Goal: Information Seeking & Learning: Learn about a topic

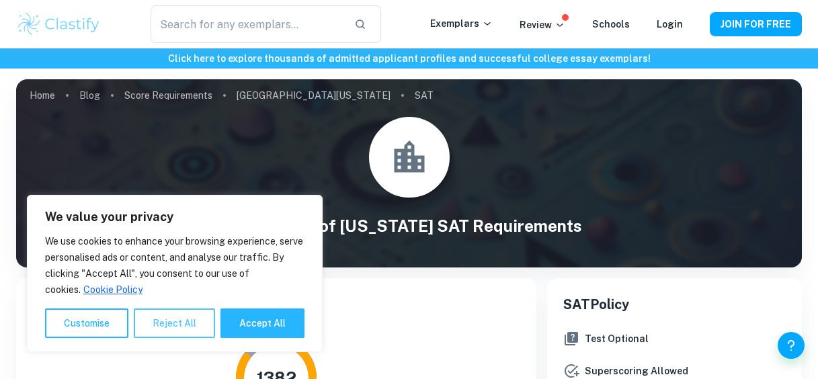
scroll to position [187, 0]
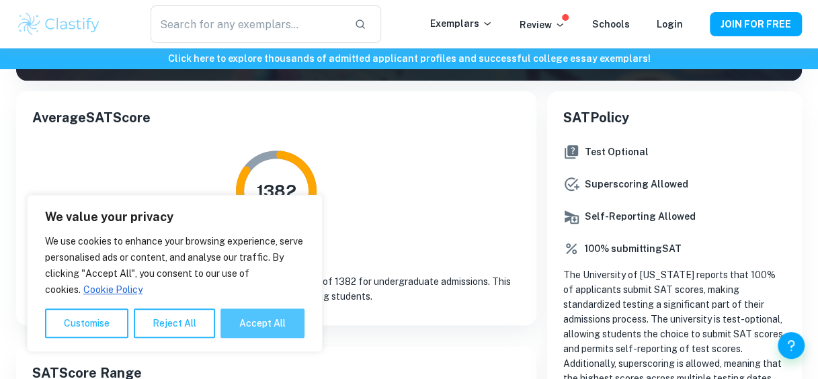
click at [259, 318] on button "Accept All" at bounding box center [262, 323] width 84 height 30
checkbox input "true"
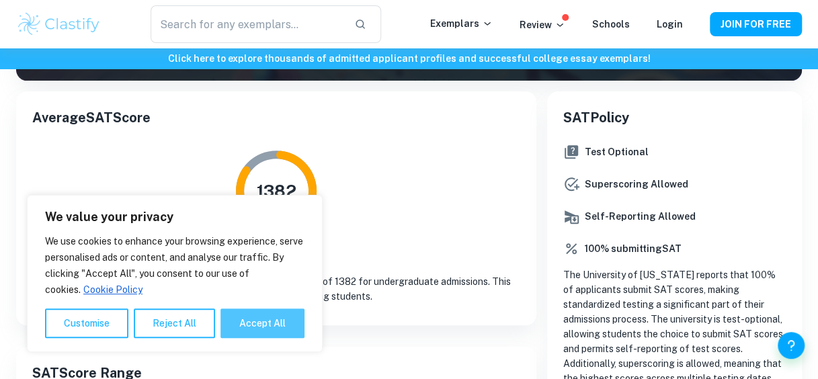
checkbox input "true"
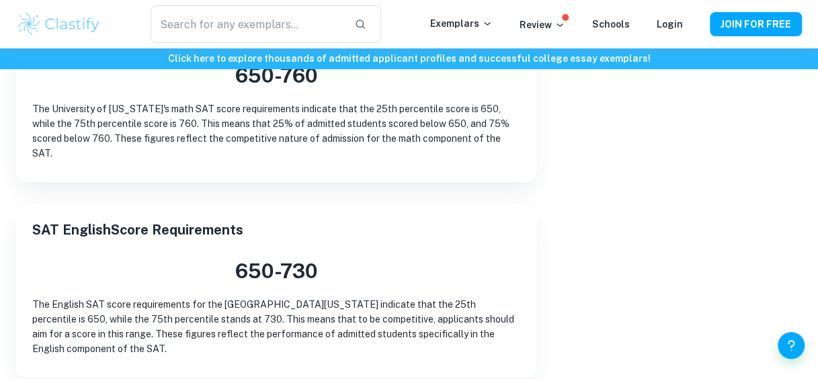
scroll to position [736, 0]
click at [426, 163] on div "SAT Math Score Requirements 650 - 760 The University of [US_STATE]'s math SAT s…" at bounding box center [276, 94] width 520 height 174
click at [563, 28] on icon at bounding box center [559, 24] width 11 height 11
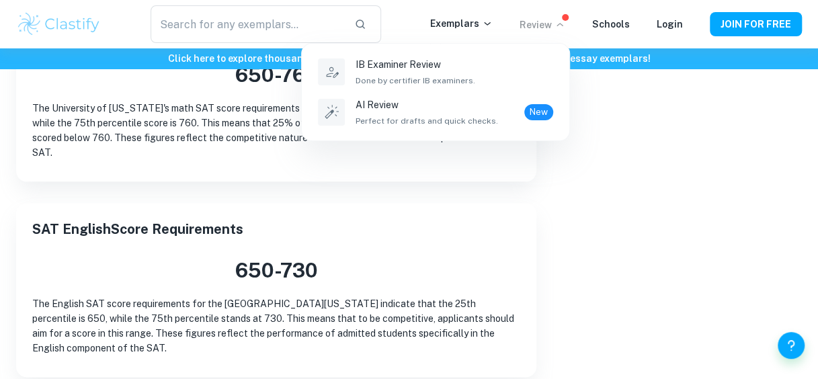
click at [563, 25] on div at bounding box center [409, 189] width 818 height 379
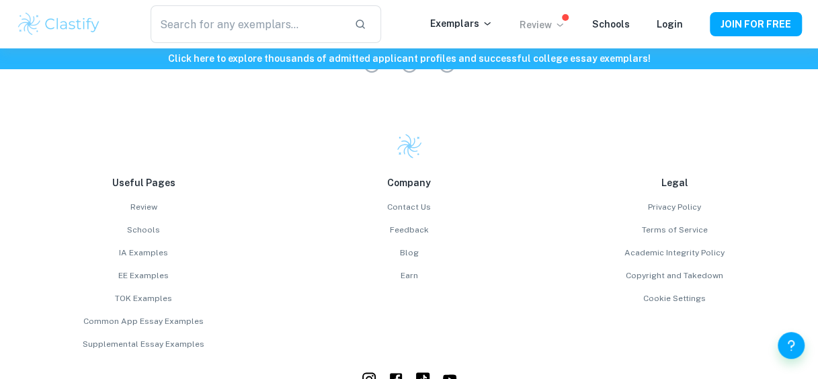
scroll to position [1119, 0]
